Goal: Task Accomplishment & Management: Complete application form

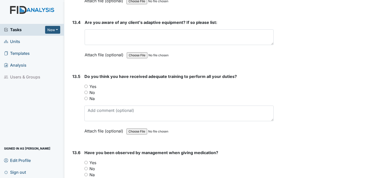
scroll to position [9532, 0]
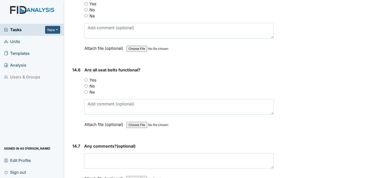
click at [87, 78] on input "Yes" at bounding box center [85, 79] width 3 height 3
radio input "true"
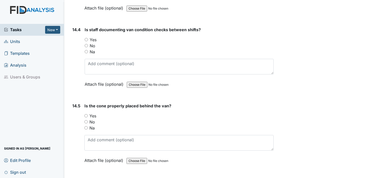
scroll to position [9408, 0]
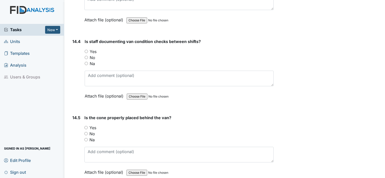
click at [85, 126] on input "Yes" at bounding box center [85, 127] width 3 height 3
radio input "true"
click at [85, 50] on input "Yes" at bounding box center [86, 51] width 3 height 3
radio input "true"
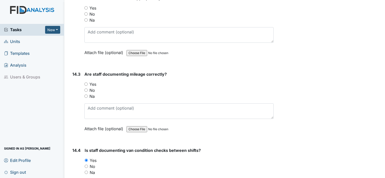
scroll to position [9269, 0]
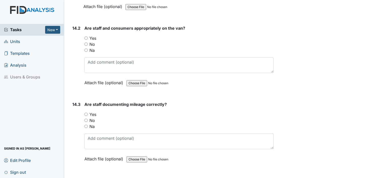
click at [85, 113] on input "Yes" at bounding box center [85, 114] width 3 height 3
radio input "true"
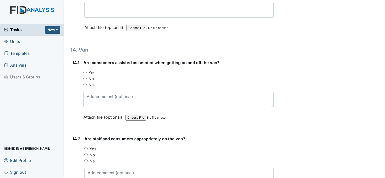
scroll to position [9151, 0]
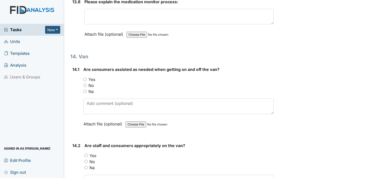
click at [84, 166] on input "Na" at bounding box center [85, 167] width 3 height 3
radio input "true"
click at [84, 90] on input "Na" at bounding box center [84, 91] width 3 height 3
radio input "true"
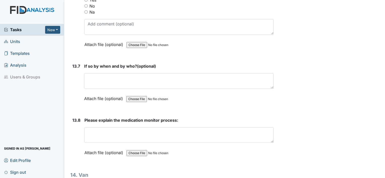
scroll to position [9032, 0]
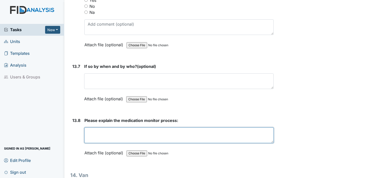
click at [200, 128] on textarea at bounding box center [178, 136] width 189 height 16
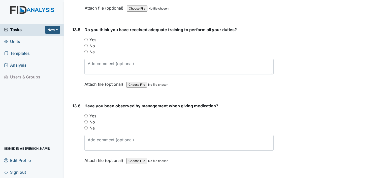
scroll to position [8902, 0]
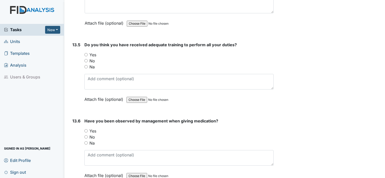
type textarea "To ensure that all meds have been administered and there has been no med errors."
click at [86, 129] on input "Yes" at bounding box center [85, 130] width 3 height 3
radio input "true"
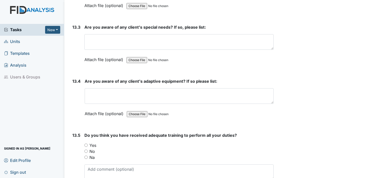
scroll to position [8801, 0]
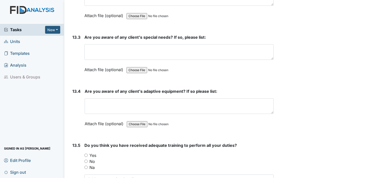
click at [86, 154] on input "Yes" at bounding box center [85, 155] width 3 height 3
radio input "true"
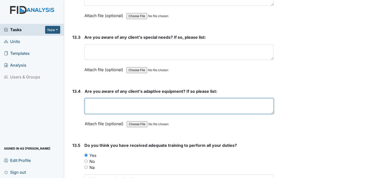
click at [138, 98] on textarea at bounding box center [179, 106] width 189 height 16
click at [140, 98] on textarea "AG- sectional plate/bed rail. TT- plate guard AG MS= both need their glasses" at bounding box center [179, 106] width 189 height 16
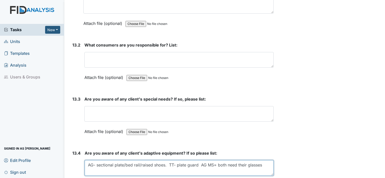
scroll to position [8725, 0]
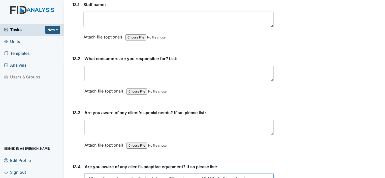
type textarea "AG- sectional plate/bed rail/raised shoes. TT- plate guard AG MS= both need the…"
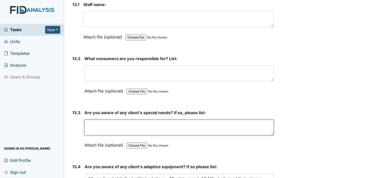
click at [188, 120] on textarea at bounding box center [178, 128] width 189 height 16
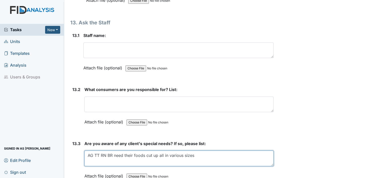
scroll to position [8685, 0]
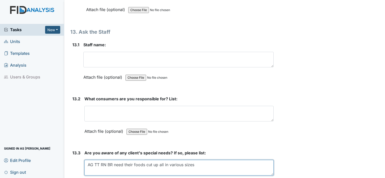
type textarea "AG TT RN BR need their foods cut up all in various sizes"
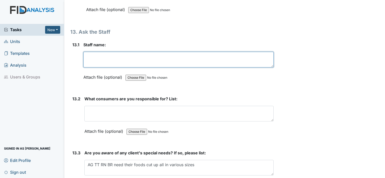
click at [96, 52] on textarea at bounding box center [178, 60] width 190 height 16
type textarea "[PERSON_NAME]"
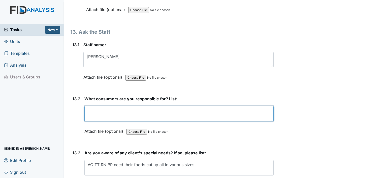
click at [143, 106] on textarea at bounding box center [178, 114] width 189 height 16
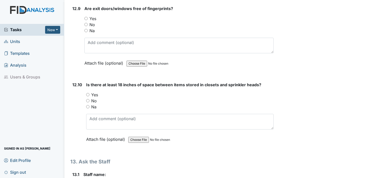
scroll to position [8555, 0]
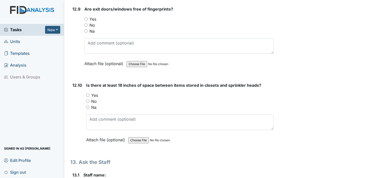
type textarea "RN MH"
click at [87, 100] on input "No" at bounding box center [87, 101] width 3 height 3
radio input "true"
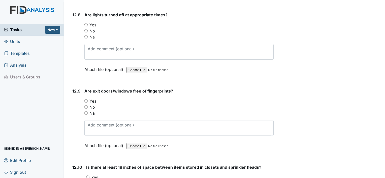
scroll to position [8468, 0]
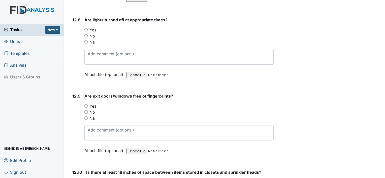
click at [87, 104] on input "Yes" at bounding box center [85, 105] width 3 height 3
radio input "true"
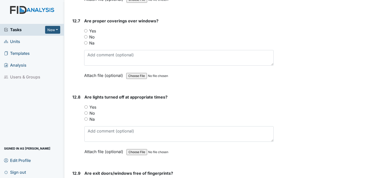
scroll to position [8382, 0]
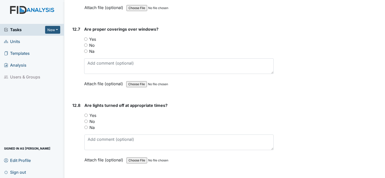
click at [86, 114] on input "Yes" at bounding box center [85, 115] width 3 height 3
radio input "true"
click at [84, 38] on input "Yes" at bounding box center [85, 39] width 3 height 3
radio input "true"
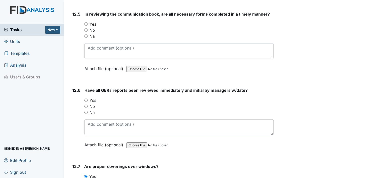
scroll to position [8234, 0]
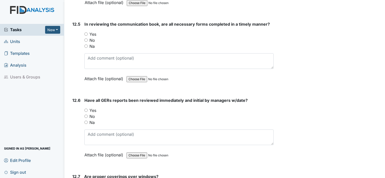
click at [84, 109] on input "Yes" at bounding box center [85, 110] width 3 height 3
radio input "true"
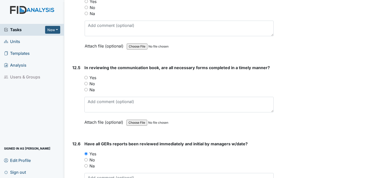
scroll to position [8181, 0]
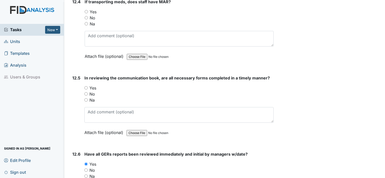
click at [86, 86] on input "Yes" at bounding box center [85, 87] width 3 height 3
radio input "true"
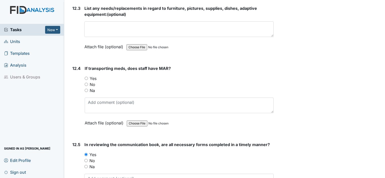
scroll to position [8087, 0]
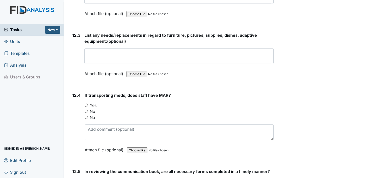
click at [87, 116] on input "Na" at bounding box center [86, 117] width 3 height 3
radio input "true"
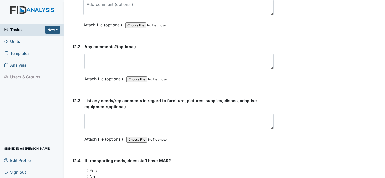
scroll to position [8020, 0]
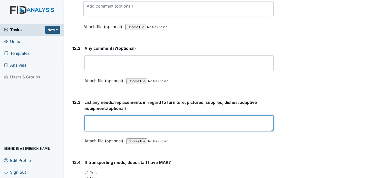
click at [180, 116] on textarea at bounding box center [178, 124] width 189 height 16
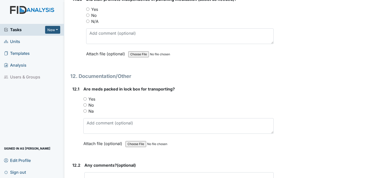
scroll to position [7875, 0]
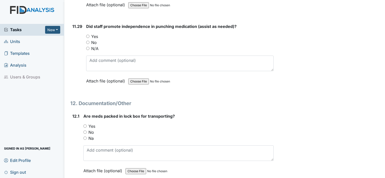
type textarea "blinds in living room dining room"
click at [84, 137] on input "Na" at bounding box center [84, 138] width 3 height 3
radio input "true"
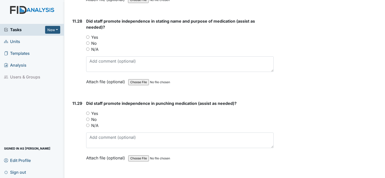
scroll to position [7772, 0]
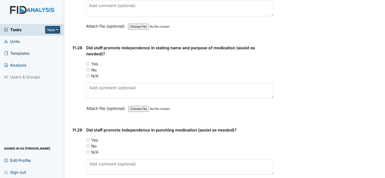
click at [87, 62] on input "Yes" at bounding box center [87, 63] width 3 height 3
radio input "true"
click at [87, 138] on input "Yes" at bounding box center [87, 139] width 3 height 3
radio input "true"
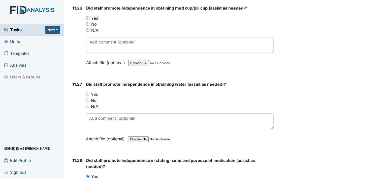
scroll to position [7649, 0]
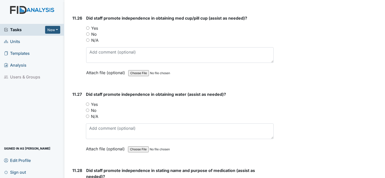
click at [89, 103] on input "Yes" at bounding box center [87, 104] width 3 height 3
radio input "true"
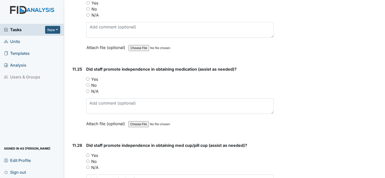
scroll to position [7506, 0]
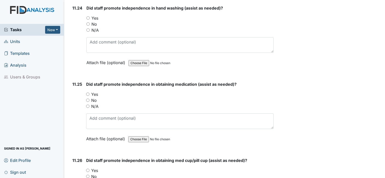
click at [87, 169] on input "Yes" at bounding box center [87, 170] width 3 height 3
radio input "true"
click at [87, 93] on input "Yes" at bounding box center [87, 94] width 3 height 3
radio input "true"
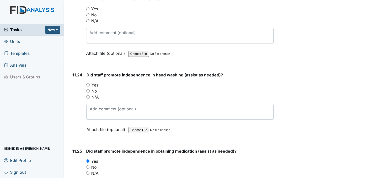
scroll to position [7412, 0]
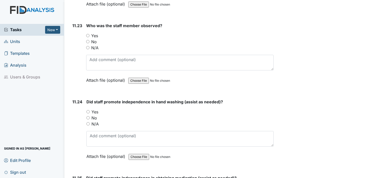
click at [86, 110] on input "Yes" at bounding box center [87, 111] width 3 height 3
radio input "true"
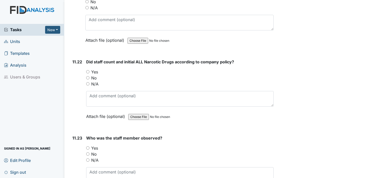
scroll to position [7295, 0]
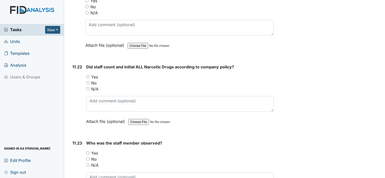
click at [87, 152] on input "Yes" at bounding box center [87, 153] width 3 height 3
radio input "true"
click at [98, 172] on textarea at bounding box center [179, 180] width 187 height 16
type textarea "[PERSON_NAME]"
click at [87, 75] on input "Yes" at bounding box center [87, 76] width 3 height 3
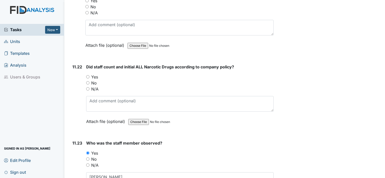
radio input "true"
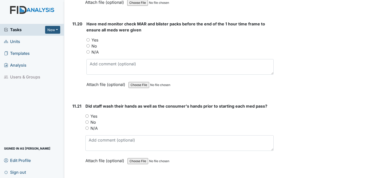
scroll to position [7157, 0]
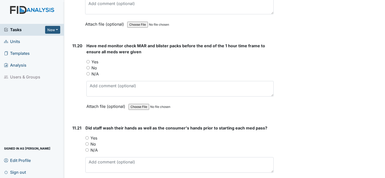
click at [87, 136] on input "Yes" at bounding box center [86, 137] width 3 height 3
radio input "true"
click at [87, 60] on input "Yes" at bounding box center [87, 61] width 3 height 3
radio input "true"
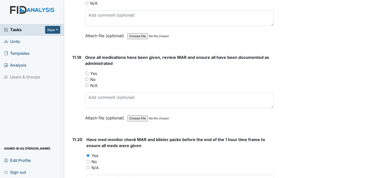
scroll to position [7048, 0]
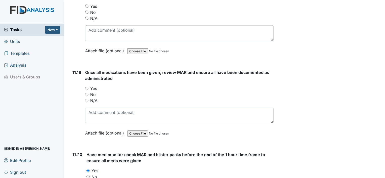
click at [87, 87] on input "Yes" at bounding box center [86, 88] width 3 height 3
radio input "true"
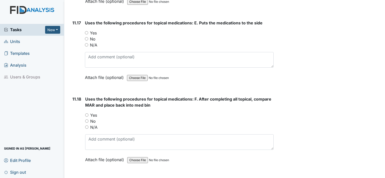
scroll to position [6926, 0]
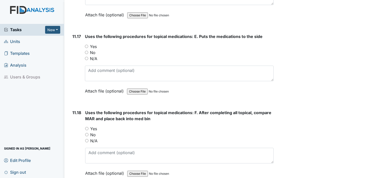
click at [87, 127] on input "Yes" at bounding box center [86, 128] width 3 height 3
radio input "true"
click at [85, 45] on input "Yes" at bounding box center [86, 46] width 3 height 3
radio input "true"
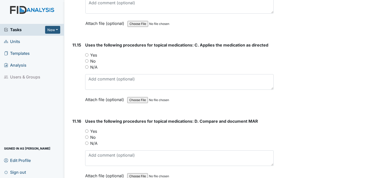
scroll to position [6747, 0]
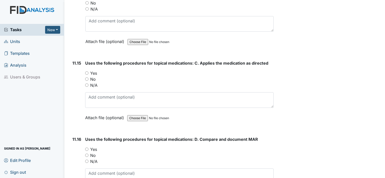
click at [86, 148] on input "Yes" at bounding box center [86, 149] width 3 height 3
radio input "true"
click at [86, 71] on input "Yes" at bounding box center [86, 72] width 3 height 3
radio input "true"
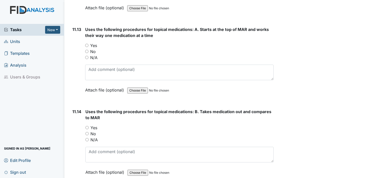
scroll to position [6587, 0]
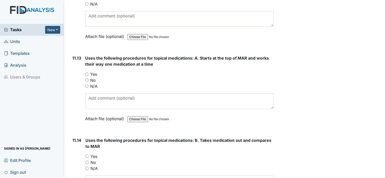
click at [86, 155] on input "Yes" at bounding box center [86, 156] width 3 height 3
radio input "true"
click at [88, 73] on input "Yes" at bounding box center [86, 74] width 3 height 3
radio input "true"
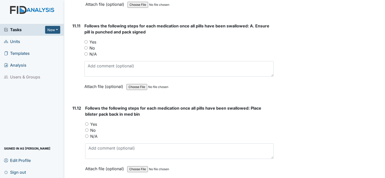
scroll to position [6438, 0]
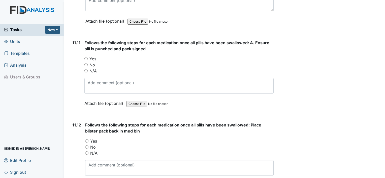
click at [87, 139] on input "Yes" at bounding box center [86, 140] width 3 height 3
radio input "true"
click at [86, 57] on input "Yes" at bounding box center [85, 58] width 3 height 3
radio input "true"
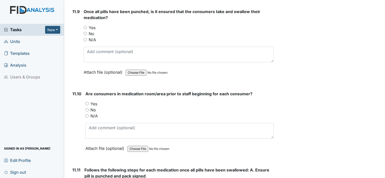
scroll to position [6280, 0]
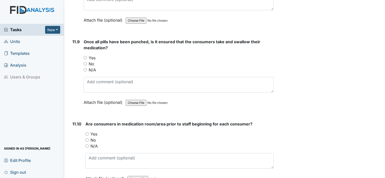
click at [86, 131] on div "Yes" at bounding box center [179, 134] width 188 height 6
click at [86, 56] on input "Yes" at bounding box center [85, 57] width 3 height 3
radio input "true"
click at [86, 132] on input "Yes" at bounding box center [86, 133] width 3 height 3
radio input "true"
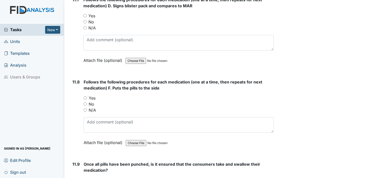
scroll to position [6134, 0]
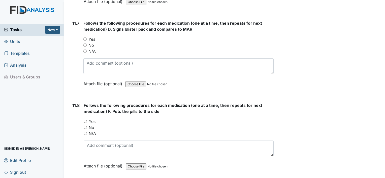
click at [86, 120] on input "Yes" at bounding box center [85, 121] width 3 height 3
radio input "true"
click at [85, 38] on input "Yes" at bounding box center [84, 39] width 3 height 3
radio input "true"
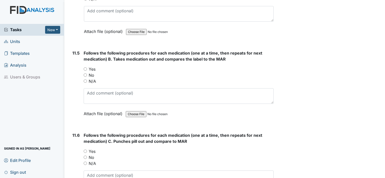
scroll to position [5931, 0]
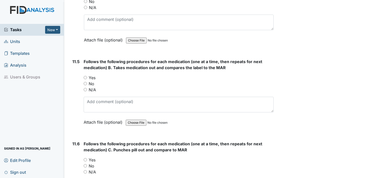
click at [85, 158] on input "Yes" at bounding box center [85, 159] width 3 height 3
radio input "true"
click at [84, 76] on input "Yes" at bounding box center [85, 77] width 3 height 3
radio input "true"
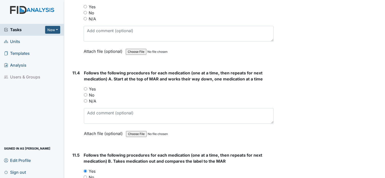
scroll to position [5812, 0]
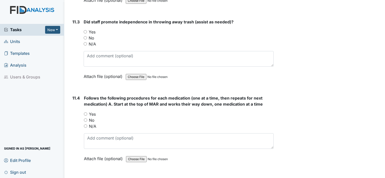
click at [86, 113] on input "Yes" at bounding box center [85, 114] width 3 height 3
radio input "true"
click at [85, 30] on input "Yes" at bounding box center [85, 31] width 3 height 3
radio input "true"
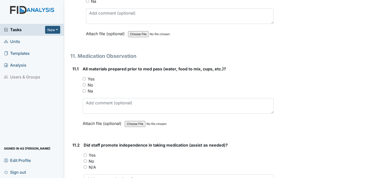
scroll to position [5606, 0]
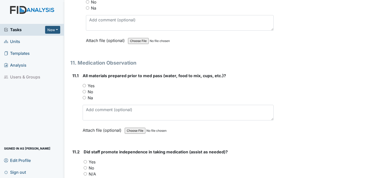
click at [85, 160] on input "Yes" at bounding box center [85, 161] width 3 height 3
radio input "true"
click at [84, 84] on input "Yes" at bounding box center [84, 85] width 3 height 3
radio input "true"
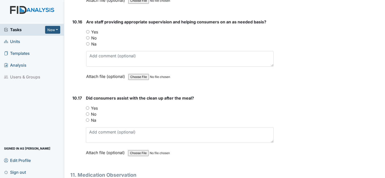
scroll to position [5488, 0]
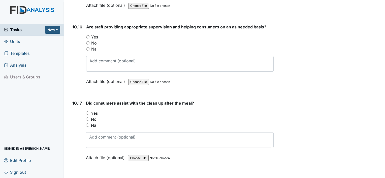
click at [87, 112] on input "Yes" at bounding box center [87, 113] width 3 height 3
radio input "true"
click at [87, 35] on input "Yes" at bounding box center [87, 36] width 3 height 3
radio input "true"
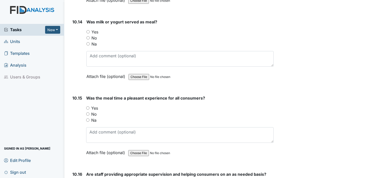
scroll to position [5311, 0]
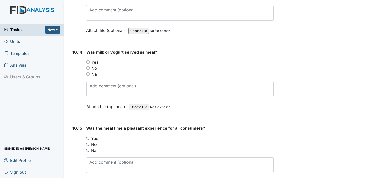
click at [86, 137] on input "Yes" at bounding box center [87, 138] width 3 height 3
radio input "true"
click at [87, 60] on input "Yes" at bounding box center [87, 61] width 3 height 3
radio input "true"
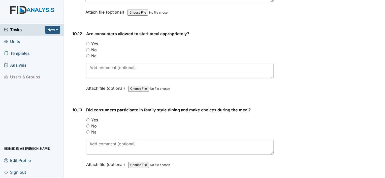
scroll to position [5143, 0]
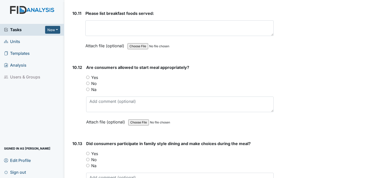
click at [87, 152] on input "Yes" at bounding box center [87, 153] width 3 height 3
radio input "true"
click at [87, 76] on input "Yes" at bounding box center [87, 77] width 3 height 3
radio input "true"
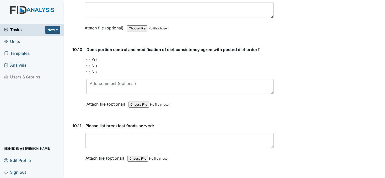
scroll to position [5027, 0]
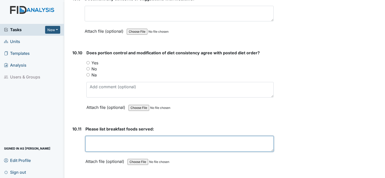
click at [144, 136] on textarea at bounding box center [179, 144] width 188 height 16
type textarea "cereal banana milk juice water"
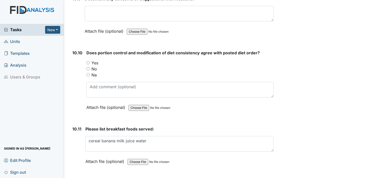
click at [87, 61] on input "Yes" at bounding box center [87, 62] width 3 height 3
radio input "true"
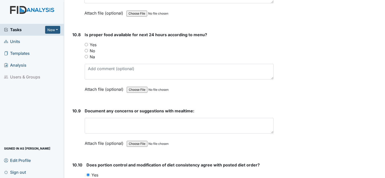
scroll to position [4885, 0]
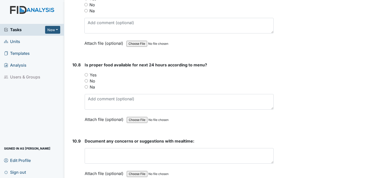
click at [87, 73] on input "Yes" at bounding box center [86, 74] width 3 height 3
radio input "true"
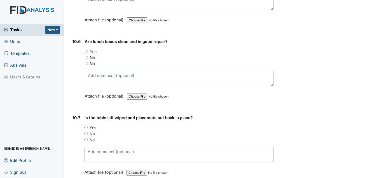
scroll to position [4747, 0]
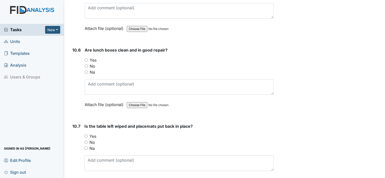
click at [86, 135] on input "Yes" at bounding box center [85, 136] width 3 height 3
radio input "true"
click at [85, 69] on div "Na" at bounding box center [179, 72] width 189 height 6
click at [85, 70] on input "Na" at bounding box center [86, 71] width 3 height 3
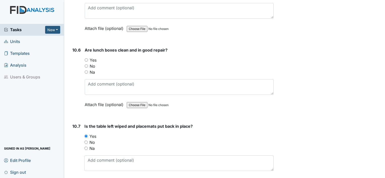
radio input "true"
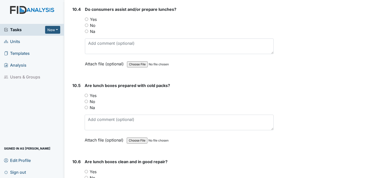
scroll to position [4623, 0]
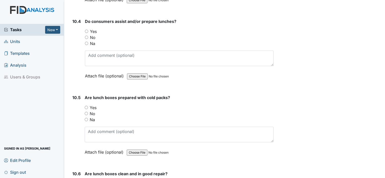
click at [86, 118] on input "Na" at bounding box center [86, 119] width 3 height 3
radio input "true"
click at [86, 42] on input "Na" at bounding box center [86, 43] width 3 height 3
radio input "true"
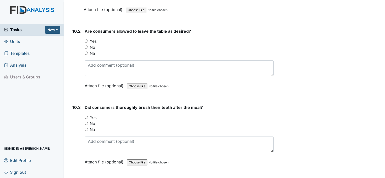
scroll to position [4452, 0]
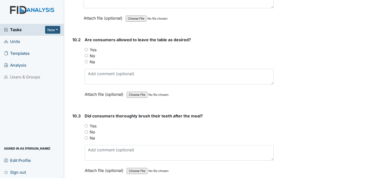
click at [85, 124] on input "Yes" at bounding box center [86, 125] width 3 height 3
radio input "true"
click at [88, 47] on div "Yes" at bounding box center [179, 50] width 189 height 6
click at [86, 48] on input "Yes" at bounding box center [86, 49] width 3 height 3
radio input "true"
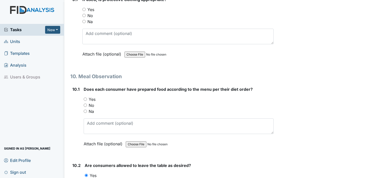
scroll to position [4325, 0]
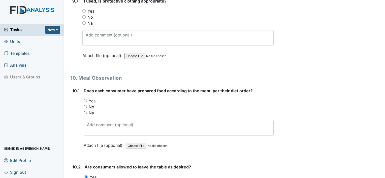
click at [85, 99] on input "Yes" at bounding box center [85, 100] width 3 height 3
radio input "true"
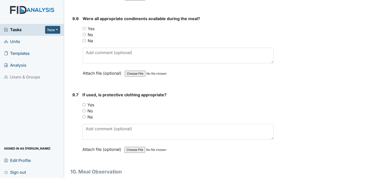
scroll to position [4209, 0]
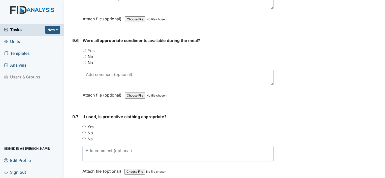
click at [83, 137] on input "Na" at bounding box center [83, 138] width 3 height 3
radio input "true"
click at [84, 49] on input "Yes" at bounding box center [84, 50] width 3 height 3
radio input "true"
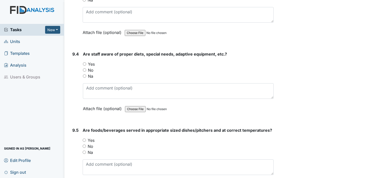
scroll to position [4029, 0]
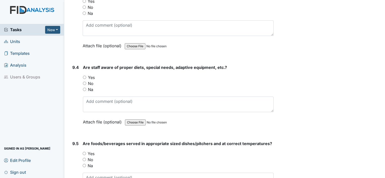
click at [83, 152] on input "Yes" at bounding box center [84, 153] width 3 height 3
radio input "true"
click at [84, 76] on input "Yes" at bounding box center [84, 77] width 3 height 3
radio input "true"
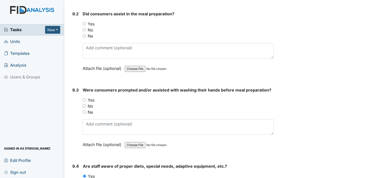
scroll to position [3922, 0]
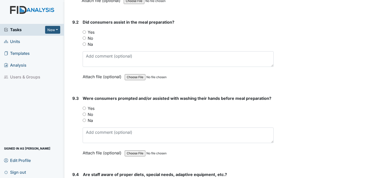
click at [84, 107] on input "Yes" at bounding box center [84, 108] width 3 height 3
radio input "true"
click at [84, 30] on input "Yes" at bounding box center [84, 31] width 3 height 3
radio input "true"
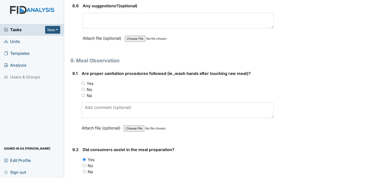
scroll to position [3761, 0]
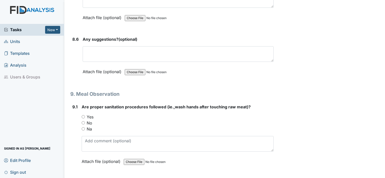
click at [83, 115] on input "Yes" at bounding box center [83, 116] width 3 height 3
radio input "true"
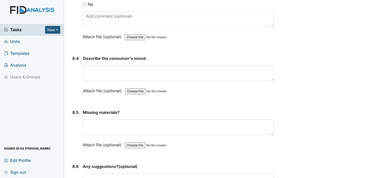
scroll to position [3629, 0]
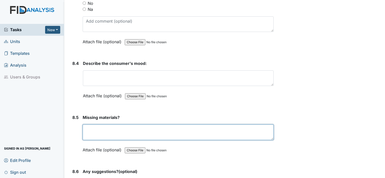
click at [153, 125] on textarea at bounding box center [178, 133] width 191 height 16
drag, startPoint x: 93, startPoint y: 118, endPoint x: 72, endPoint y: 120, distance: 20.5
click at [72, 120] on div "8.5 Missing materials? n/a This field is required. Attach file (optional) You c…" at bounding box center [171, 138] width 203 height 46
type textarea "n/a"
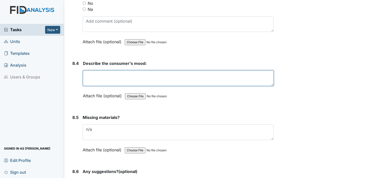
click at [106, 70] on textarea at bounding box center [178, 78] width 191 height 16
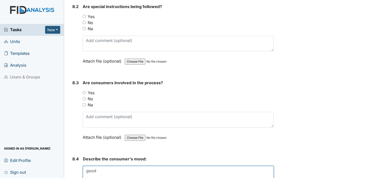
scroll to position [3523, 0]
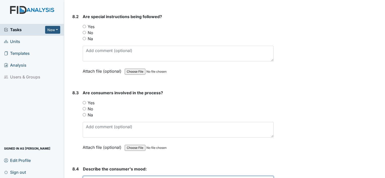
type textarea "good"
click at [83, 113] on input "Na" at bounding box center [84, 114] width 3 height 3
radio input "true"
click at [84, 37] on input "Na" at bounding box center [84, 38] width 3 height 3
radio input "true"
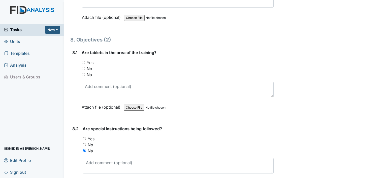
scroll to position [3382, 0]
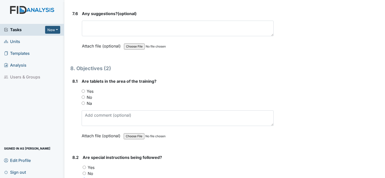
click at [83, 102] on input "Na" at bounding box center [83, 103] width 3 height 3
radio input "true"
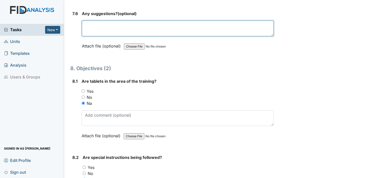
click at [110, 21] on textarea at bounding box center [178, 29] width 192 height 16
paste textarea "n/a"
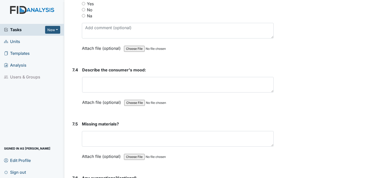
scroll to position [3211, 0]
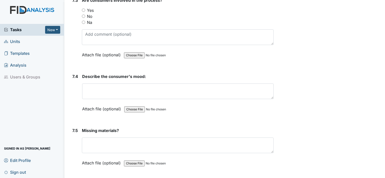
type textarea "n/a"
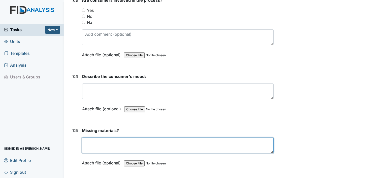
click at [150, 138] on textarea at bounding box center [178, 146] width 192 height 16
paste textarea "n/a"
type textarea "n/a"
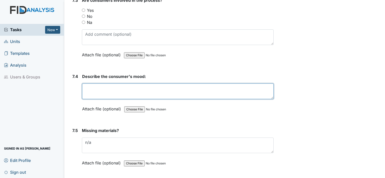
click at [161, 84] on textarea at bounding box center [177, 92] width 191 height 16
paste textarea "n/a"
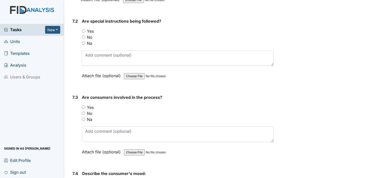
scroll to position [3108, 0]
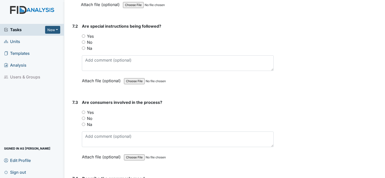
type textarea "n/a"
click at [83, 123] on input "Na" at bounding box center [83, 124] width 3 height 3
radio input "true"
click at [83, 47] on input "Na" at bounding box center [83, 48] width 3 height 3
radio input "true"
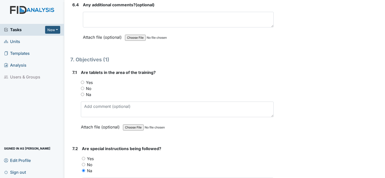
scroll to position [2957, 0]
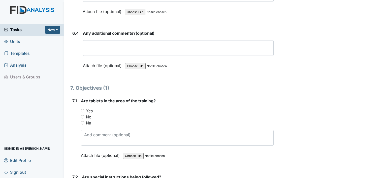
click at [83, 121] on input "Na" at bounding box center [82, 122] width 3 height 3
radio input "true"
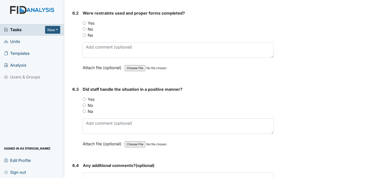
scroll to position [2795, 0]
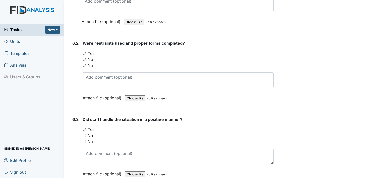
click at [83, 140] on input "Na" at bounding box center [84, 141] width 3 height 3
radio input "true"
click at [83, 64] on input "Na" at bounding box center [84, 65] width 3 height 3
radio input "true"
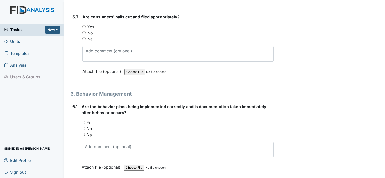
scroll to position [2637, 0]
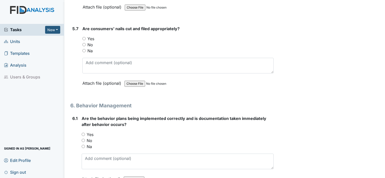
click at [82, 145] on input "Na" at bounding box center [83, 146] width 3 height 3
radio input "true"
click at [82, 37] on input "Yes" at bounding box center [83, 38] width 3 height 3
radio input "true"
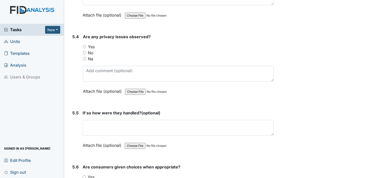
scroll to position [2421, 0]
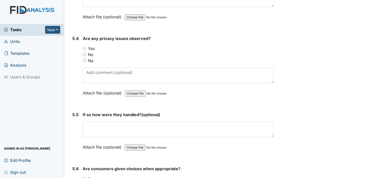
click at [84, 177] on input "Yes" at bounding box center [84, 178] width 3 height 3
radio input "true"
click at [84, 59] on input "Na" at bounding box center [84, 60] width 3 height 3
radio input "true"
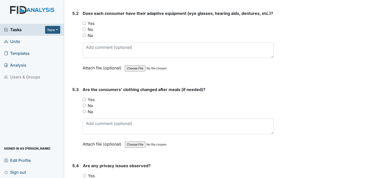
scroll to position [2292, 0]
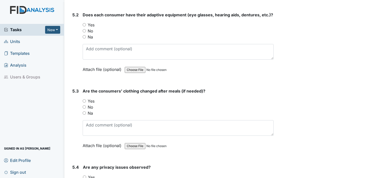
click at [83, 99] on input "Yes" at bounding box center [84, 100] width 3 height 3
radio input "true"
click at [83, 29] on input "No" at bounding box center [84, 30] width 3 height 3
radio input "true"
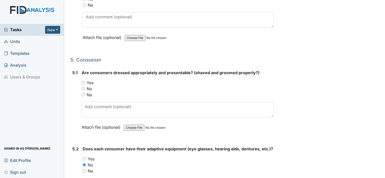
scroll to position [2139, 0]
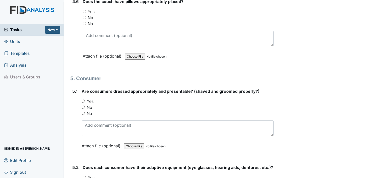
click at [83, 100] on input "Yes" at bounding box center [83, 101] width 3 height 3
radio input "true"
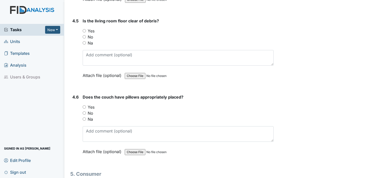
scroll to position [2032, 0]
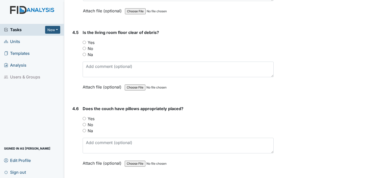
click at [84, 107] on div "Does the couch have pillows appropriately placed? You must select one of the be…" at bounding box center [178, 138] width 191 height 64
click at [85, 117] on input "Yes" at bounding box center [84, 118] width 3 height 3
radio input "true"
click at [85, 41] on input "Yes" at bounding box center [84, 42] width 3 height 3
radio input "true"
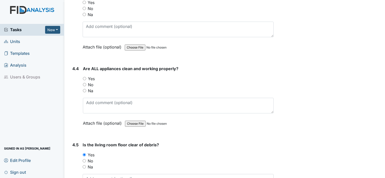
scroll to position [1904, 0]
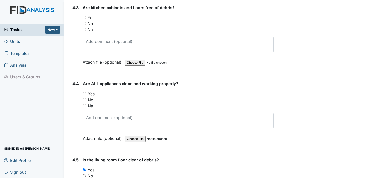
click at [84, 92] on input "Yes" at bounding box center [84, 93] width 3 height 3
radio input "true"
click at [84, 16] on input "Yes" at bounding box center [84, 17] width 3 height 3
radio input "true"
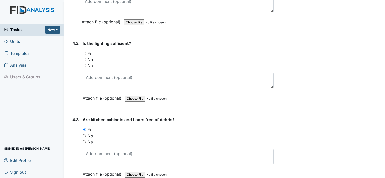
scroll to position [1775, 0]
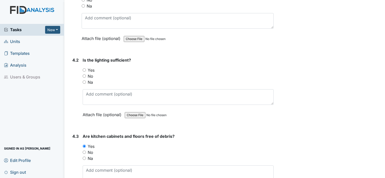
click at [84, 68] on input "Yes" at bounding box center [84, 69] width 3 height 3
radio input "true"
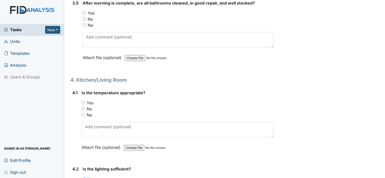
scroll to position [1651, 0]
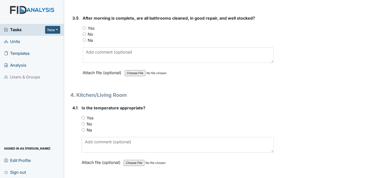
click at [83, 116] on input "Yes" at bounding box center [83, 117] width 3 height 3
radio input "true"
click at [83, 26] on input "Yes" at bounding box center [84, 27] width 3 height 3
radio input "true"
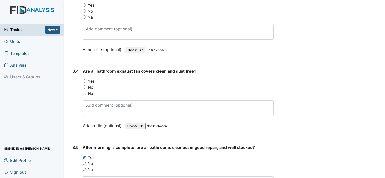
scroll to position [1500, 0]
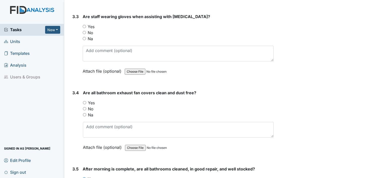
drag, startPoint x: 84, startPoint y: 98, endPoint x: 90, endPoint y: 39, distance: 59.0
click at [84, 101] on input "Yes" at bounding box center [84, 102] width 3 height 3
radio input "true"
click at [83, 25] on input "Yes" at bounding box center [84, 26] width 3 height 3
radio input "true"
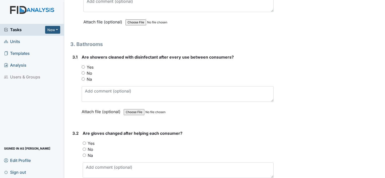
scroll to position [1304, 0]
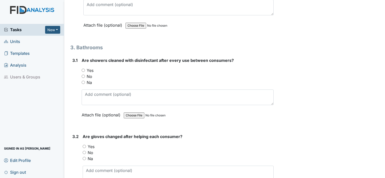
click at [84, 145] on input "Yes" at bounding box center [84, 146] width 3 height 3
radio input "true"
click at [82, 81] on input "Na" at bounding box center [83, 82] width 3 height 3
radio input "true"
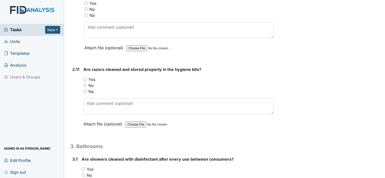
scroll to position [1173, 0]
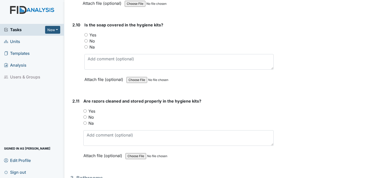
click at [85, 122] on input "Na" at bounding box center [84, 123] width 3 height 3
radio input "true"
click at [85, 45] on input "Na" at bounding box center [85, 46] width 3 height 3
radio input "true"
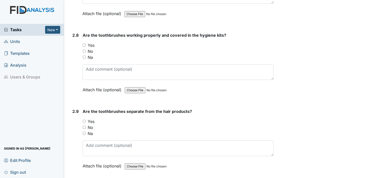
scroll to position [1007, 0]
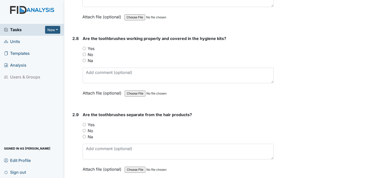
click at [86, 123] on input "Yes" at bounding box center [84, 124] width 3 height 3
radio input "true"
click at [85, 59] on input "Na" at bounding box center [84, 60] width 3 height 3
radio input "true"
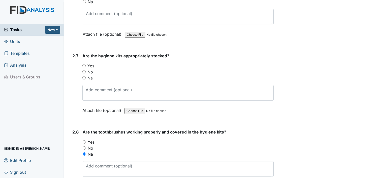
scroll to position [881, 0]
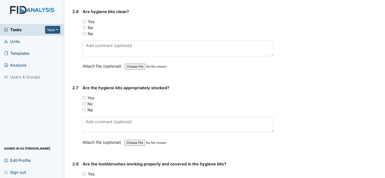
click at [83, 96] on input "Yes" at bounding box center [83, 97] width 3 height 3
radio input "true"
click at [83, 20] on input "Yes" at bounding box center [84, 21] width 3 height 3
radio input "true"
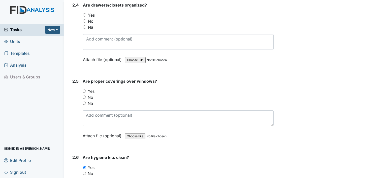
scroll to position [730, 0]
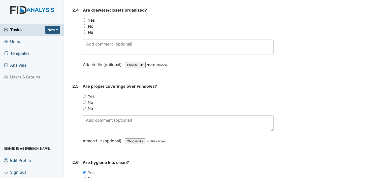
click at [83, 95] on input "Yes" at bounding box center [84, 96] width 3 height 3
radio input "true"
click at [83, 18] on input "Yes" at bounding box center [84, 19] width 3 height 3
radio input "true"
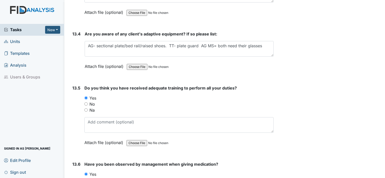
scroll to position [9532, 0]
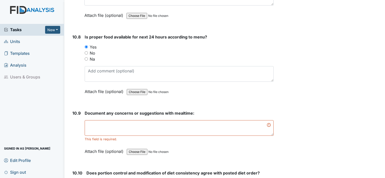
scroll to position [4897, 0]
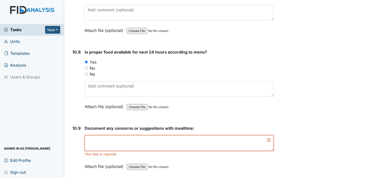
click at [249, 135] on textarea at bounding box center [179, 143] width 189 height 16
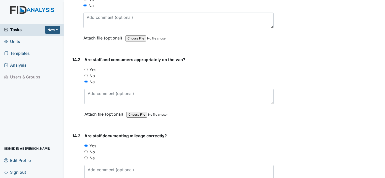
scroll to position [9532, 0]
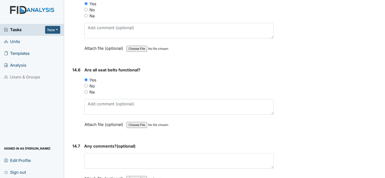
type textarea "none"
